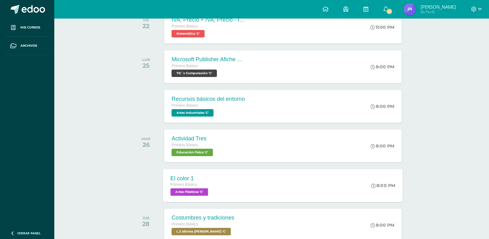
scroll to position [834, 0]
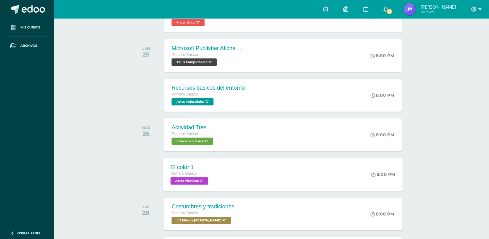
click at [205, 181] on span "Artes Plásticas 'C'" at bounding box center [190, 180] width 38 height 7
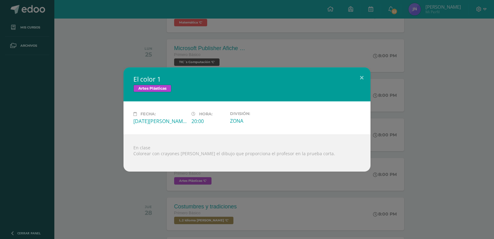
click at [205, 198] on div "El color 1 Artes Plásticas Fecha: [DATE][PERSON_NAME] Hora: 20:00 División: ZONA" at bounding box center [247, 119] width 494 height 239
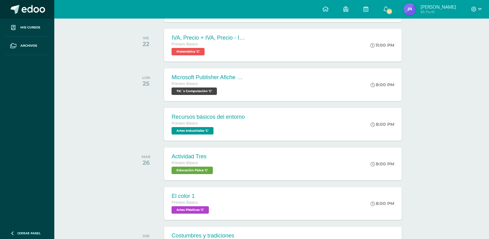
scroll to position [772, 0]
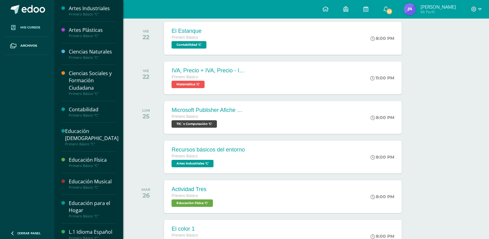
click at [31, 22] on link "Mis cursos" at bounding box center [27, 28] width 44 height 18
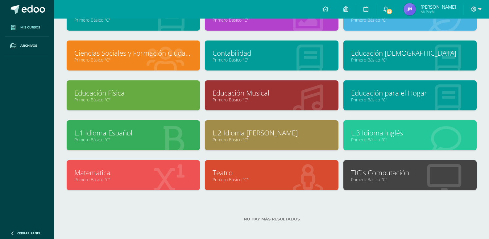
scroll to position [27, 0]
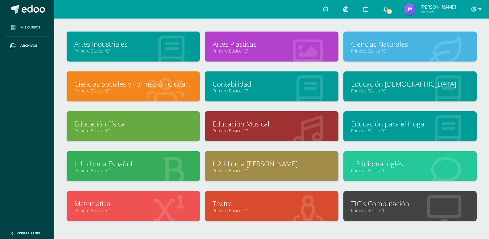
click at [279, 59] on div at bounding box center [308, 46] width 61 height 41
click at [287, 54] on div at bounding box center [308, 46] width 61 height 41
click at [233, 50] on link "Primero Básico "C"" at bounding box center [272, 51] width 118 height 6
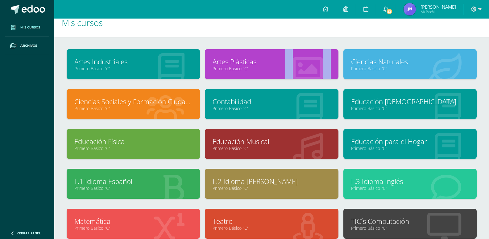
scroll to position [0, 0]
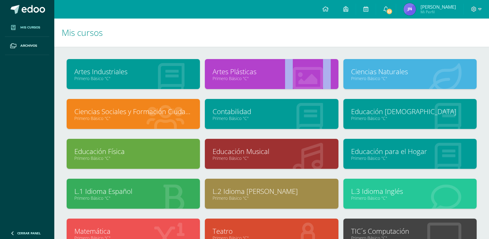
click at [377, 77] on link "Primero Básico "C"" at bounding box center [410, 78] width 118 height 6
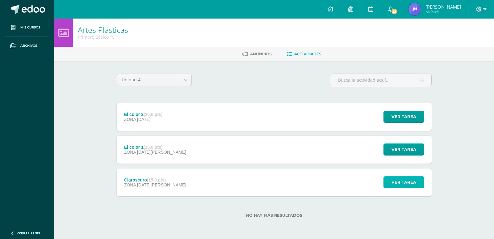
click at [406, 183] on span "Ver tarea" at bounding box center [404, 181] width 25 height 11
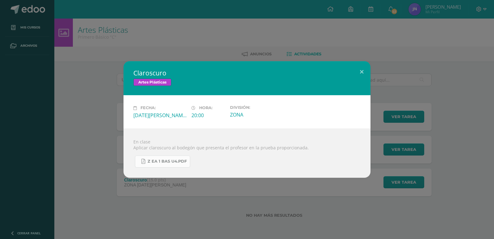
click at [176, 158] on link "Z eA 1 Bas U4.pdf" at bounding box center [162, 161] width 55 height 12
click at [359, 69] on button at bounding box center [362, 71] width 18 height 21
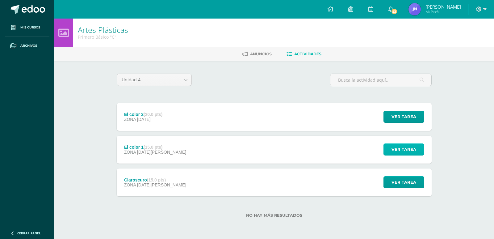
click at [397, 146] on span "Ver tarea" at bounding box center [404, 149] width 25 height 11
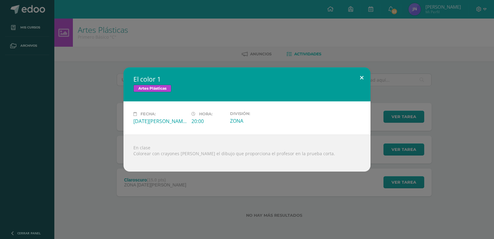
drag, startPoint x: 359, startPoint y: 78, endPoint x: 438, endPoint y: 128, distance: 93.2
click at [361, 78] on button at bounding box center [362, 77] width 18 height 21
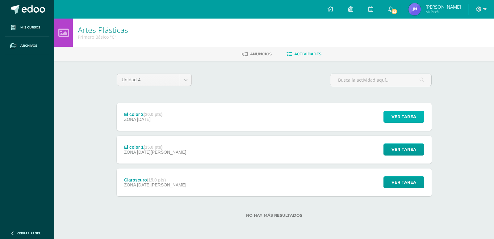
click at [414, 117] on span "Ver tarea" at bounding box center [404, 116] width 25 height 11
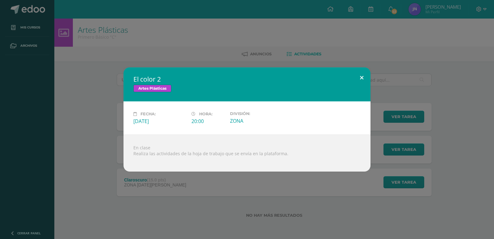
click at [361, 73] on button at bounding box center [362, 77] width 18 height 21
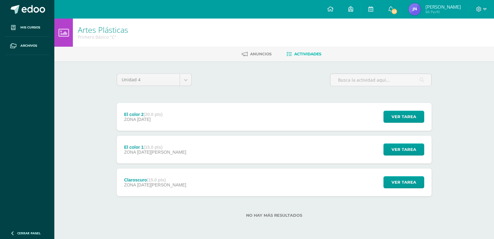
click at [256, 50] on link "Anuncios" at bounding box center [257, 54] width 30 height 10
click at [386, 181] on button "Ver tarea" at bounding box center [404, 182] width 41 height 12
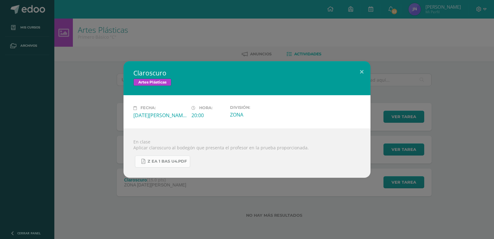
click at [182, 165] on link "Z eA 1 Bas U4.pdf" at bounding box center [162, 161] width 55 height 12
click at [367, 69] on button at bounding box center [362, 71] width 18 height 21
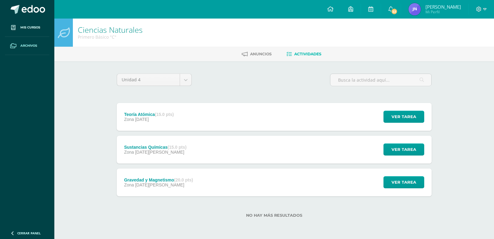
click at [49, 37] on link "Archivos" at bounding box center [27, 46] width 44 height 18
click at [103, 108] on div "Ciencias Naturales Primero Básico "C" [GEOGRAPHIC_DATA] Actividades Unidad 4 Un…" at bounding box center [274, 128] width 440 height 219
click at [400, 179] on span "Ver tarea" at bounding box center [404, 181] width 25 height 11
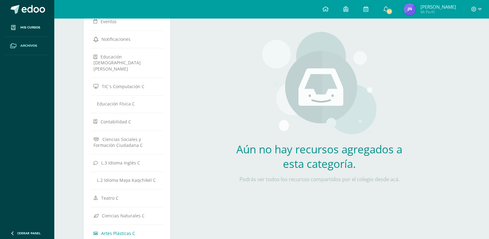
scroll to position [93, 0]
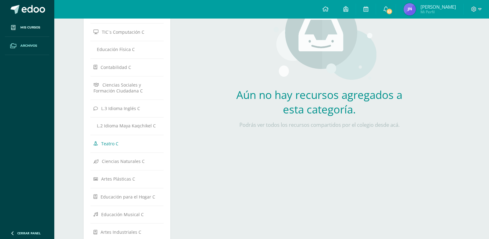
click at [131, 138] on link "Teatro C" at bounding box center [127, 143] width 67 height 11
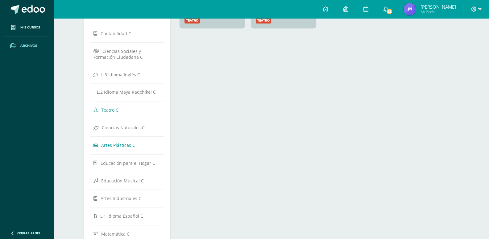
scroll to position [17, 0]
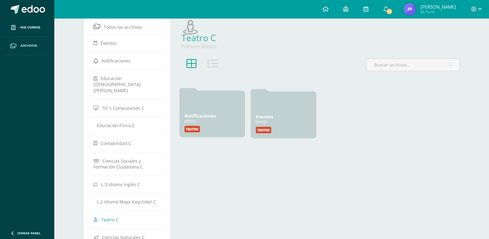
click at [192, 126] on label "Teatro" at bounding box center [192, 129] width 15 height 6
